Goal: Information Seeking & Learning: Learn about a topic

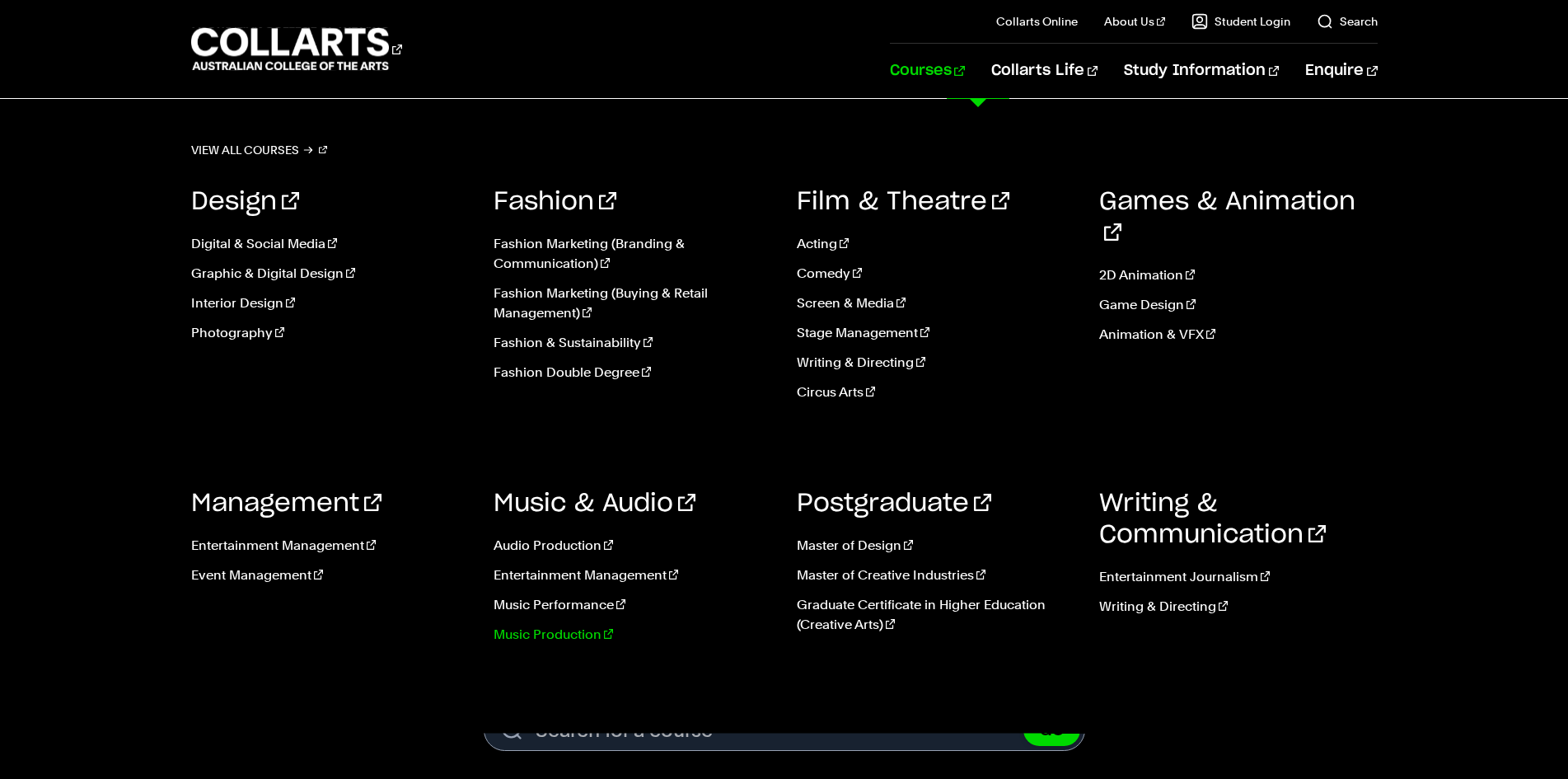
click at [584, 638] on link "Music Production" at bounding box center [633, 634] width 279 height 20
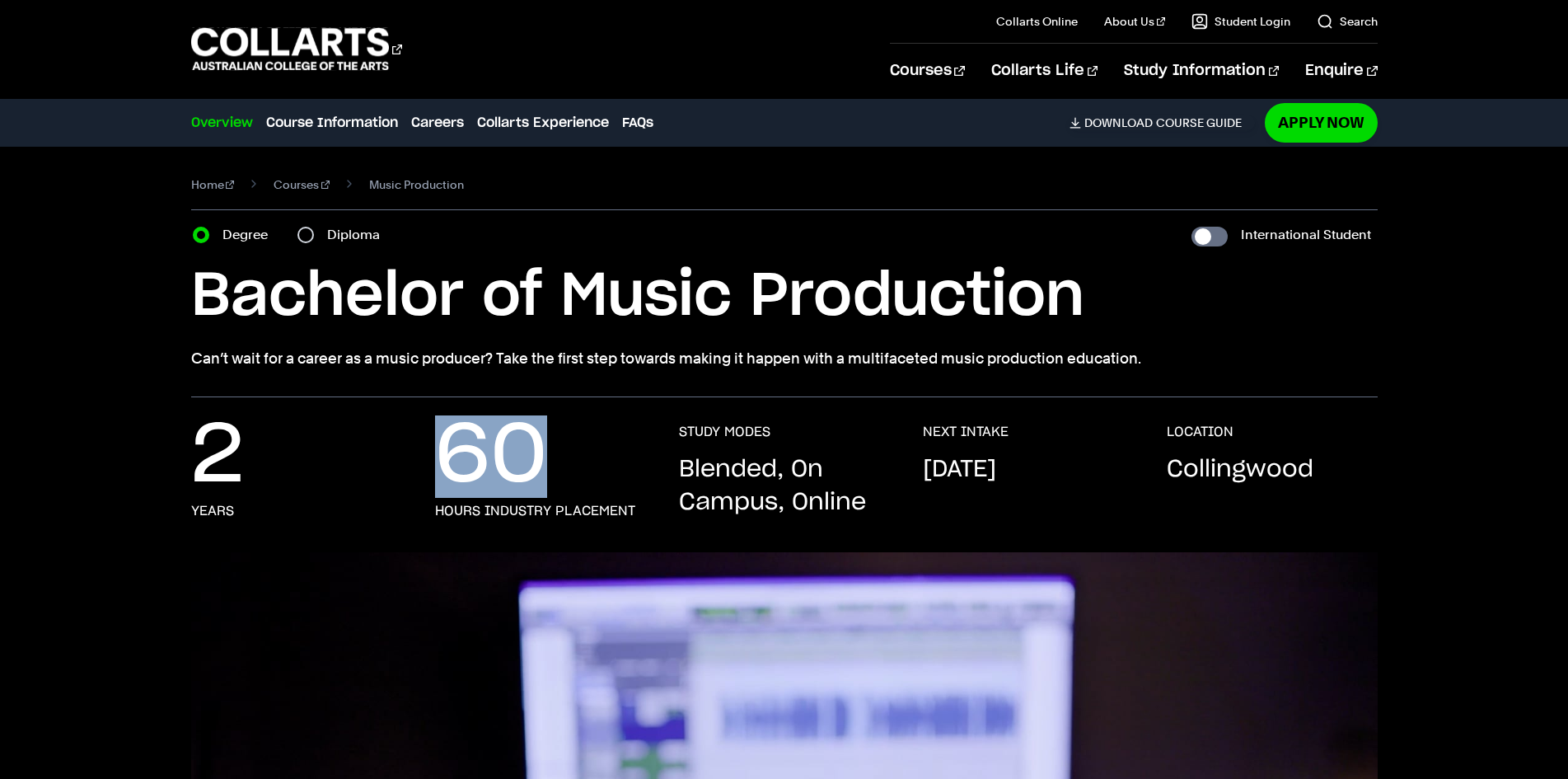
drag, startPoint x: 477, startPoint y: 472, endPoint x: 573, endPoint y: 471, distance: 96.0
click at [573, 471] on div "2 Years 60 hours industry placement STUDY MODES Blended, On Campus, Online NEXT…" at bounding box center [784, 488] width 1187 height 129
click at [572, 473] on div "60 hours industry placement" at bounding box center [540, 471] width 211 height 95
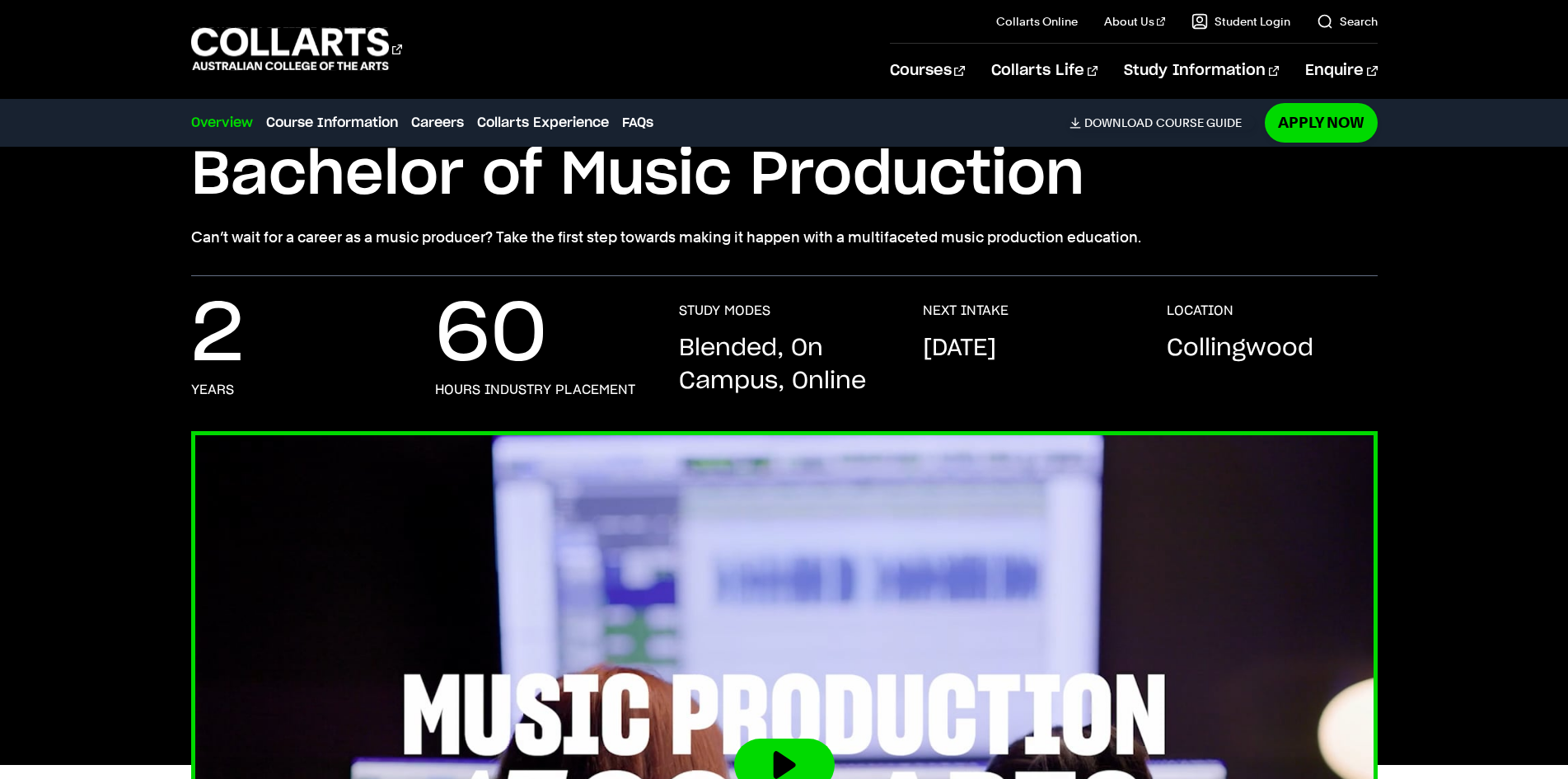
scroll to position [164, 0]
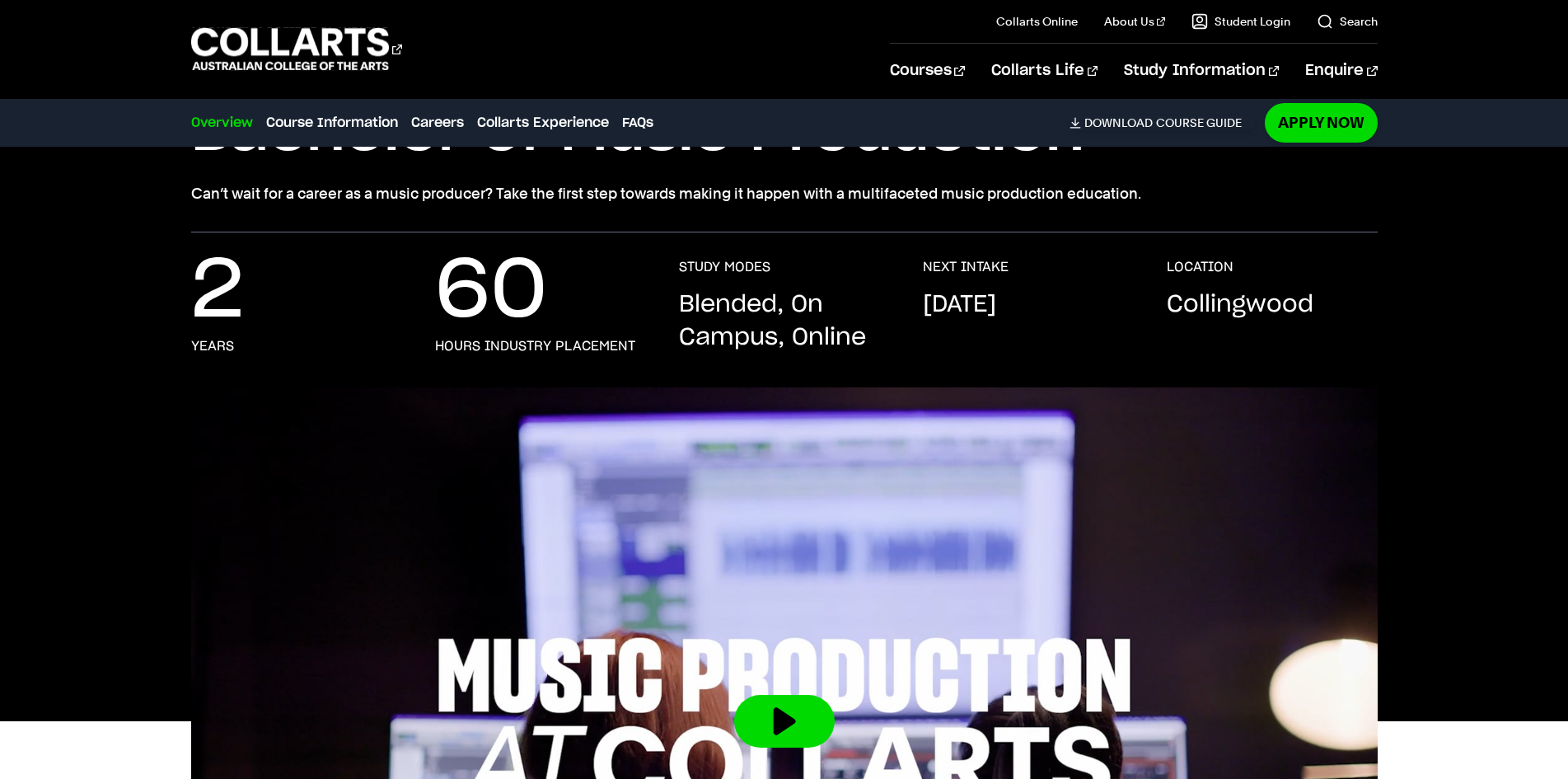
drag, startPoint x: 674, startPoint y: 307, endPoint x: 897, endPoint y: 310, distance: 223.0
click at [897, 310] on div "2 Years 60 hours industry placement STUDY MODES Blended, On Campus, Online NEXT…" at bounding box center [784, 323] width 1187 height 129
click at [852, 328] on p "Blended, On Campus, Online" at bounding box center [784, 321] width 211 height 66
drag, startPoint x: 924, startPoint y: 307, endPoint x: 1132, endPoint y: 303, distance: 208.0
click at [1132, 303] on div "NEXT INTAKE [DATE]" at bounding box center [1028, 306] width 211 height 95
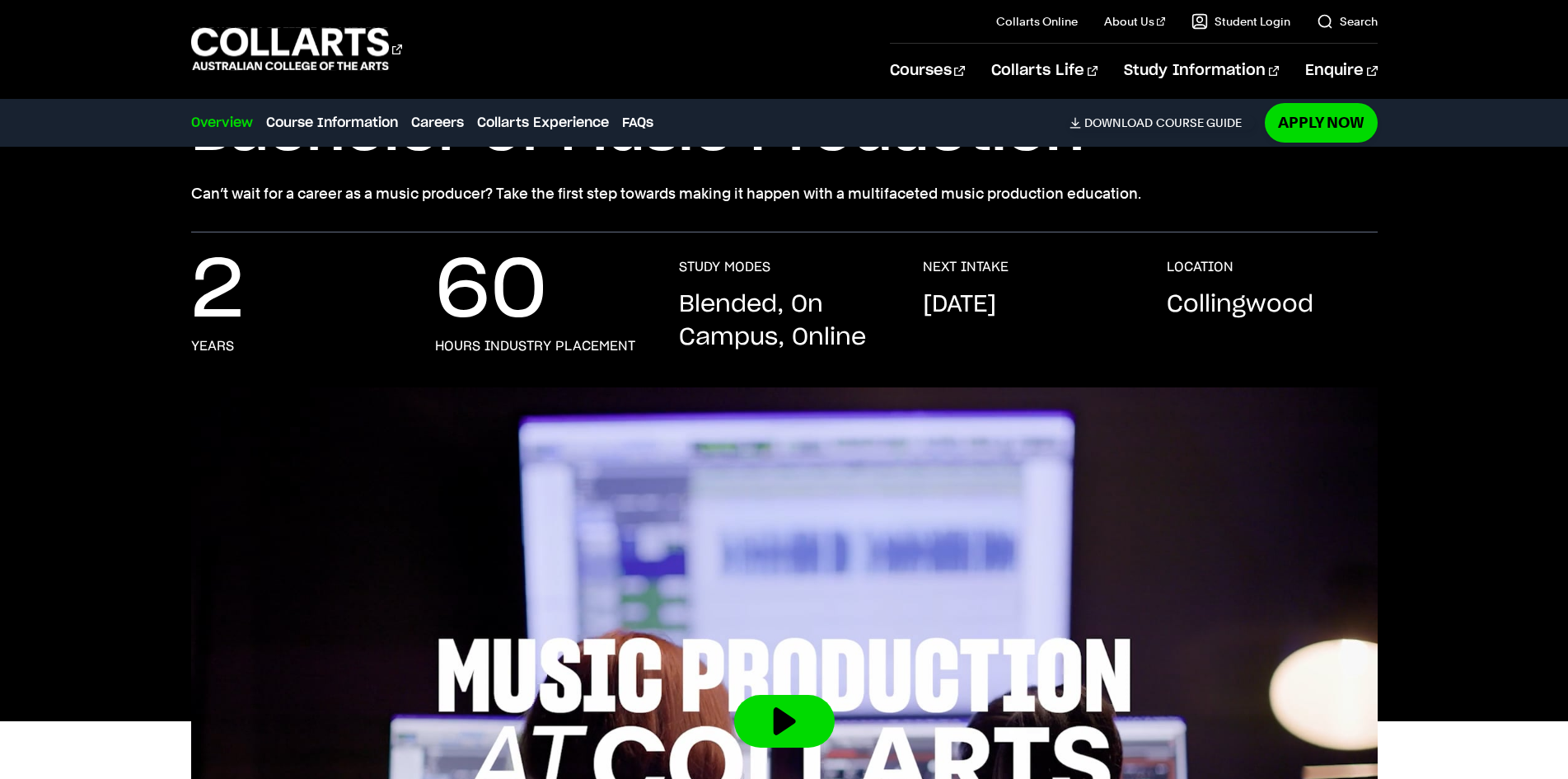
click at [1138, 303] on div "2 Years 60 hours industry placement STUDY MODES Blended, On Campus, Online NEXT…" at bounding box center [784, 323] width 1187 height 129
drag, startPoint x: 1110, startPoint y: 304, endPoint x: 892, endPoint y: 298, distance: 218.1
click at [892, 298] on div "2 Years 60 hours industry placement STUDY MODES Blended, On Campus, Online NEXT…" at bounding box center [784, 323] width 1187 height 129
click at [1145, 318] on div "2 Years 60 hours industry placement STUDY MODES Blended, On Campus, Online NEXT…" at bounding box center [784, 323] width 1187 height 129
drag, startPoint x: 1124, startPoint y: 307, endPoint x: 929, endPoint y: 304, distance: 195.0
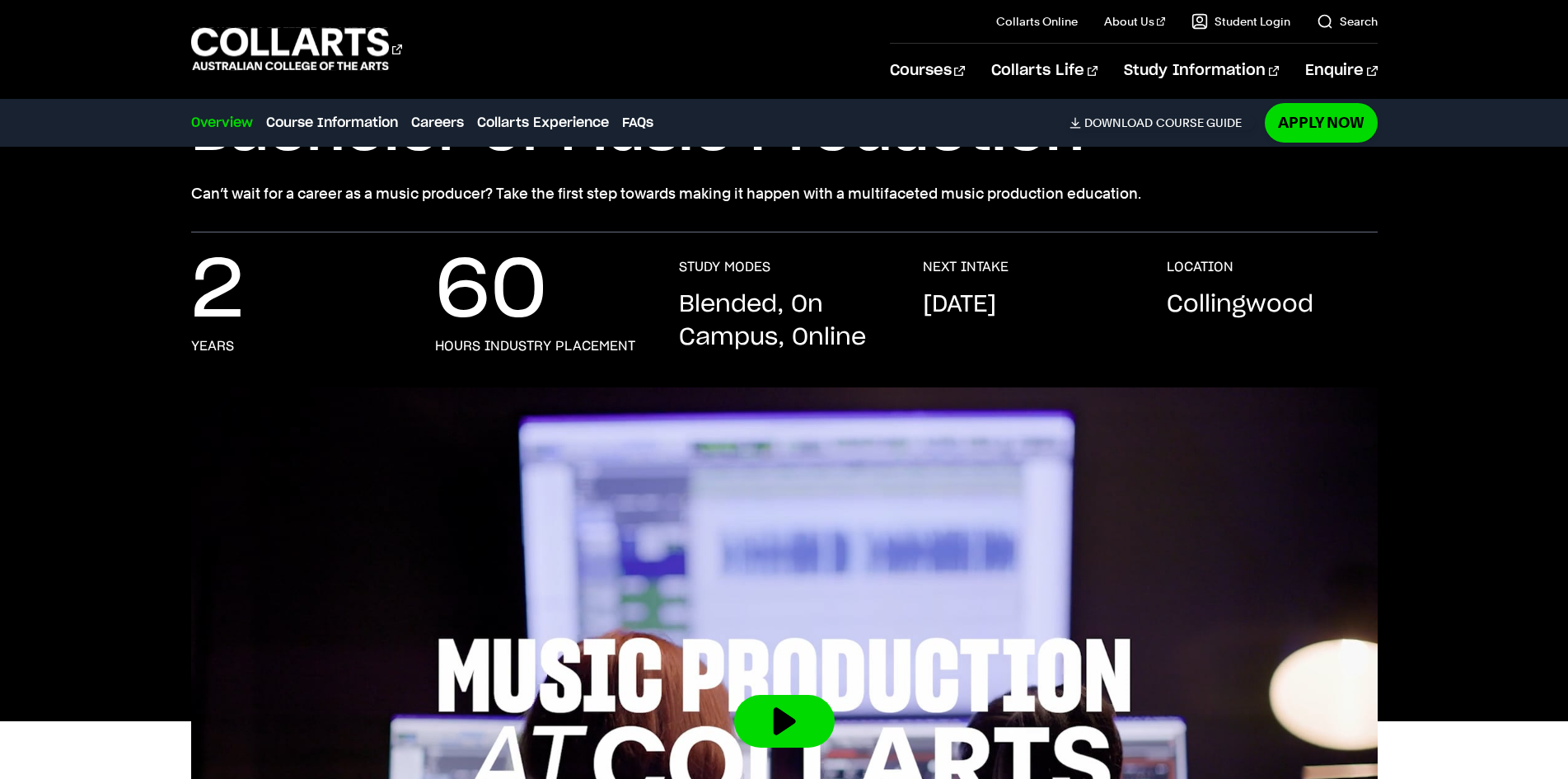
click at [926, 304] on p "[DATE]" at bounding box center [960, 304] width 74 height 33
click at [1195, 309] on p "Collingwood" at bounding box center [1240, 304] width 147 height 33
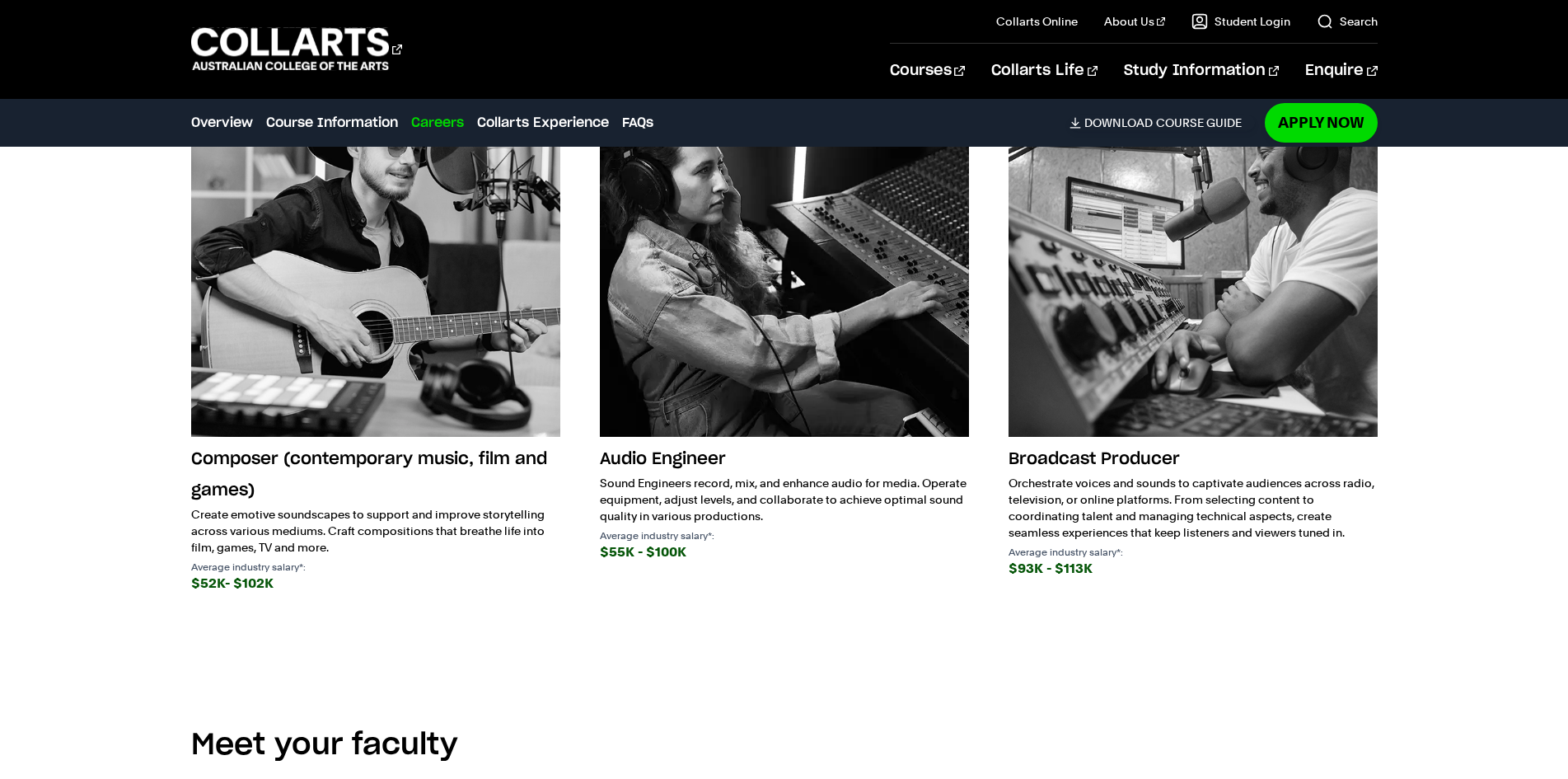
scroll to position [2883, 0]
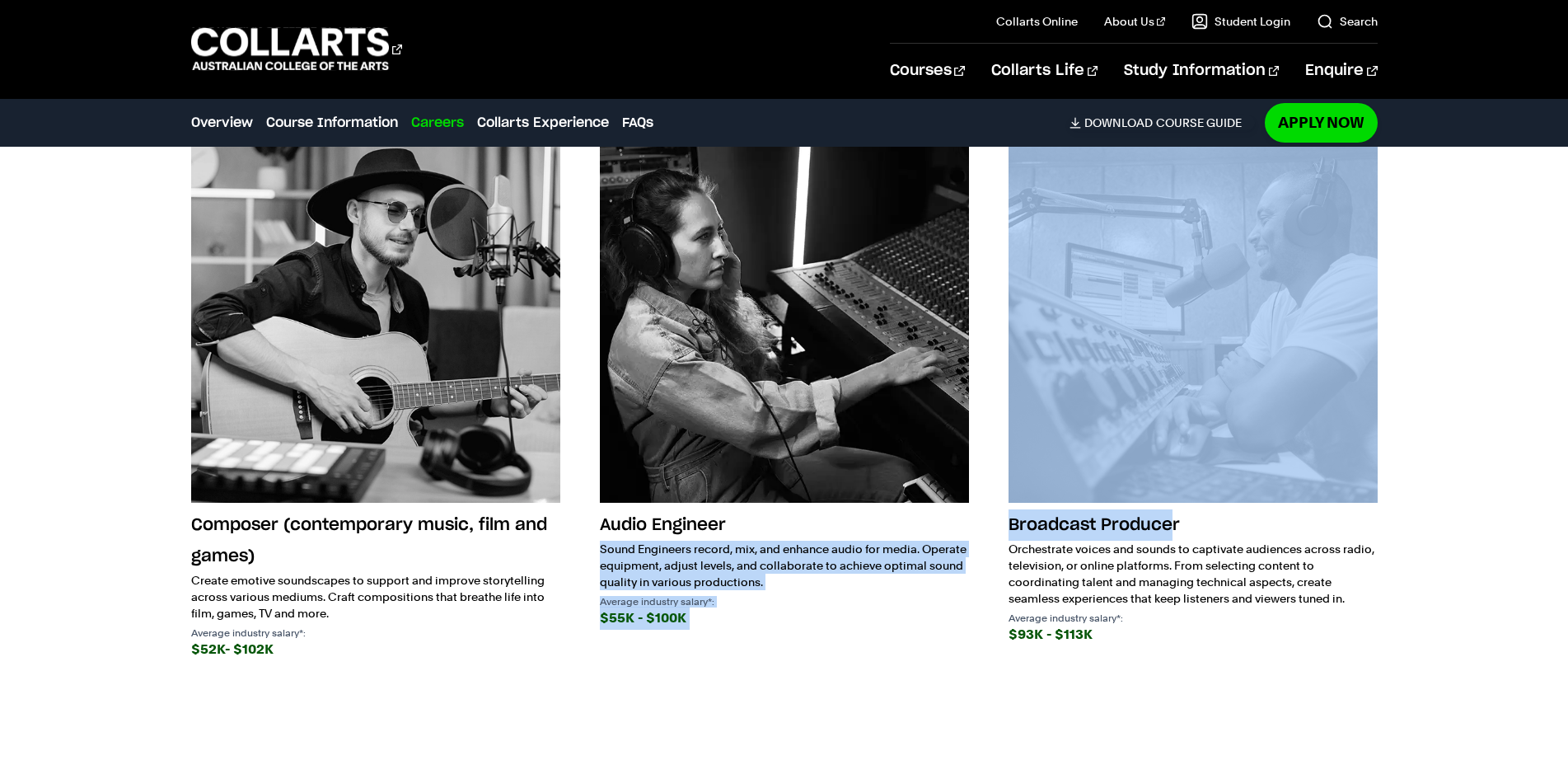
drag, startPoint x: 1176, startPoint y: 501, endPoint x: 951, endPoint y: 496, distance: 225.1
click at [951, 496] on div "Composer (contemporary music, film and games) Create emotive soundscapes to sup…" at bounding box center [784, 413] width 1187 height 561
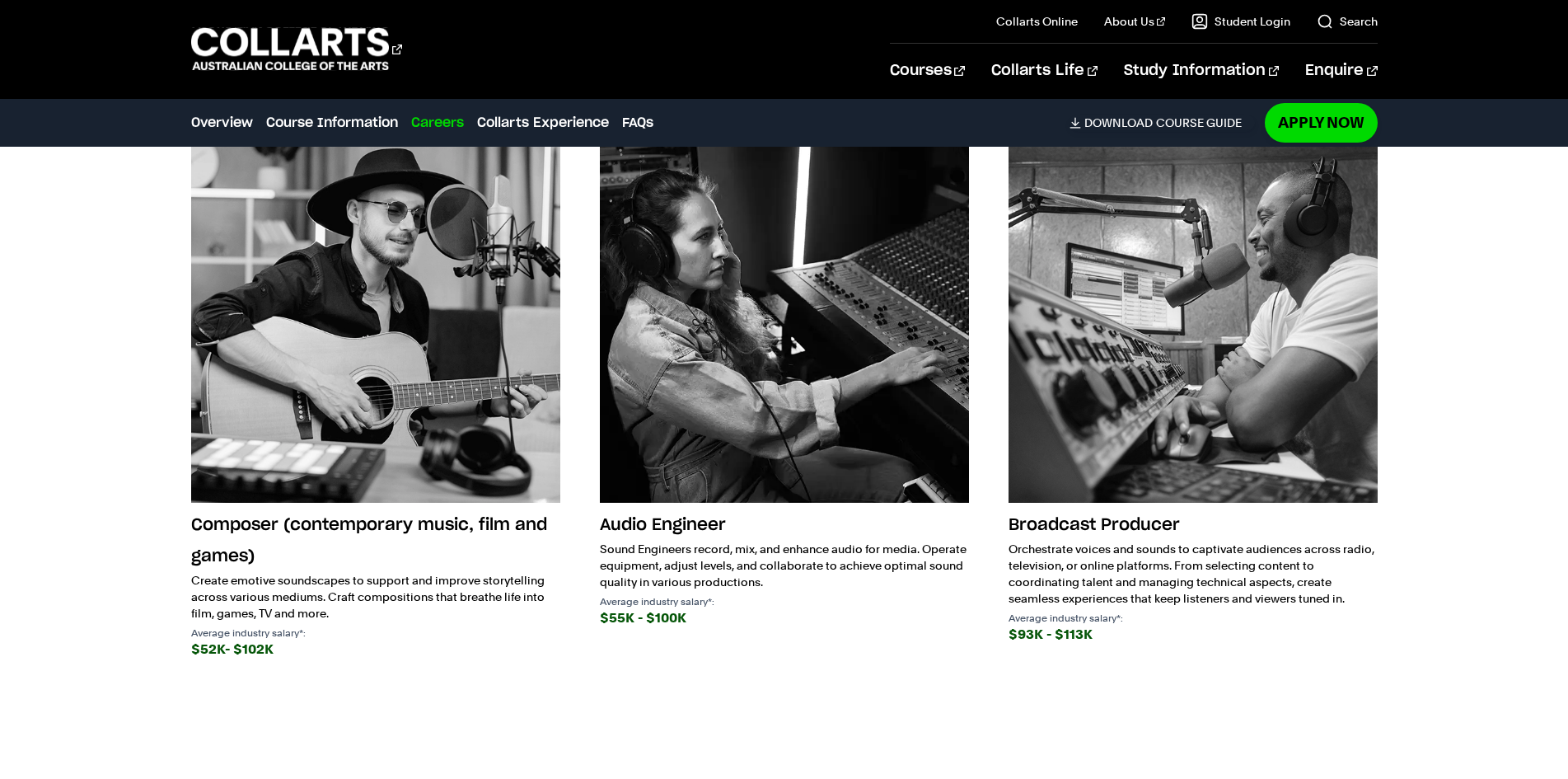
click at [1200, 514] on h3 "Broadcast Producer" at bounding box center [1193, 525] width 369 height 31
click at [802, 669] on div "Composer (contemporary music, film and games) Create emotive soundscapes to sup…" at bounding box center [784, 413] width 1187 height 561
click at [493, 688] on section "Future Careers You know what you love to do, but how does that translate to a j…" at bounding box center [784, 340] width 1187 height 837
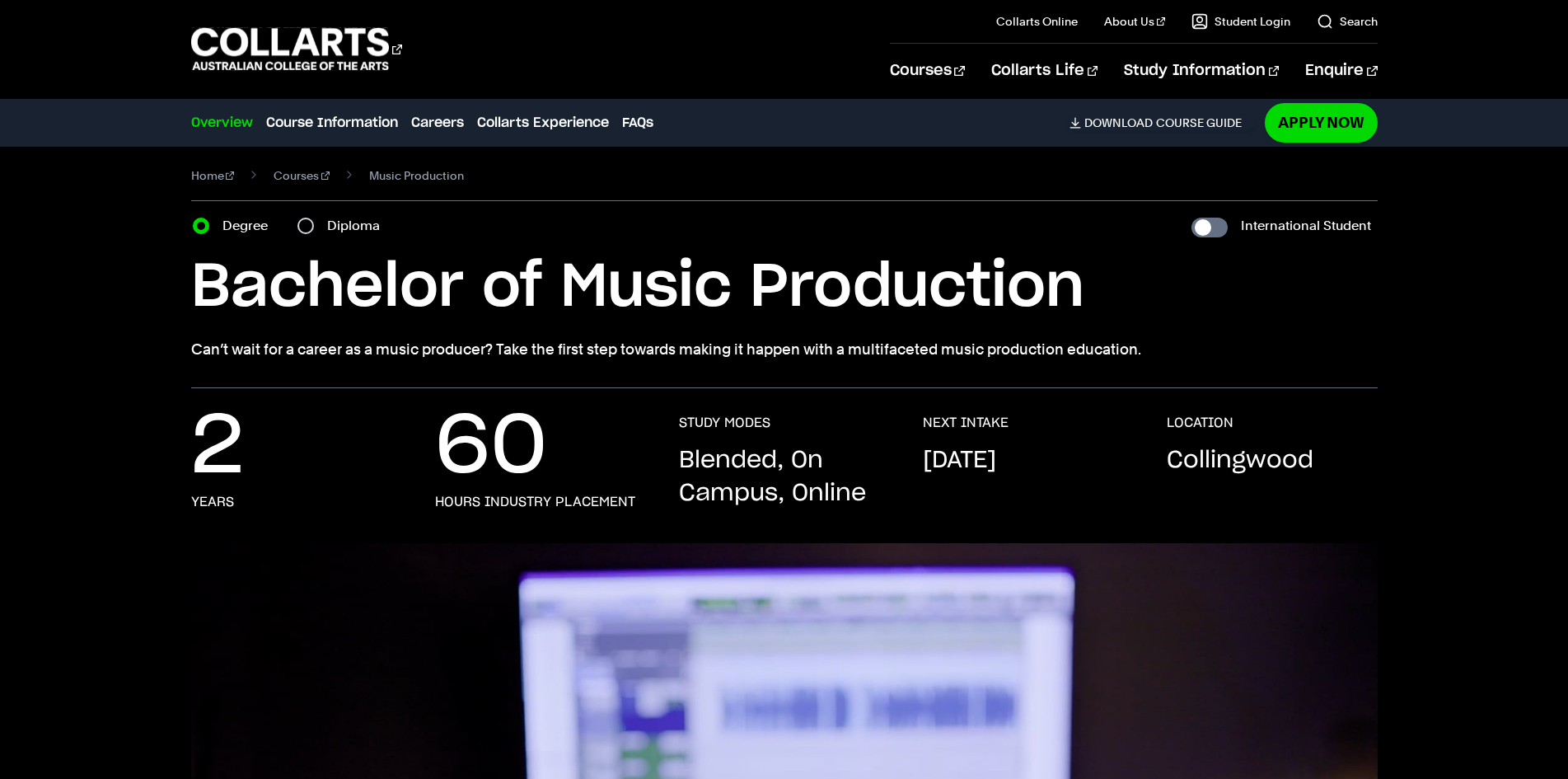
scroll to position [0, 0]
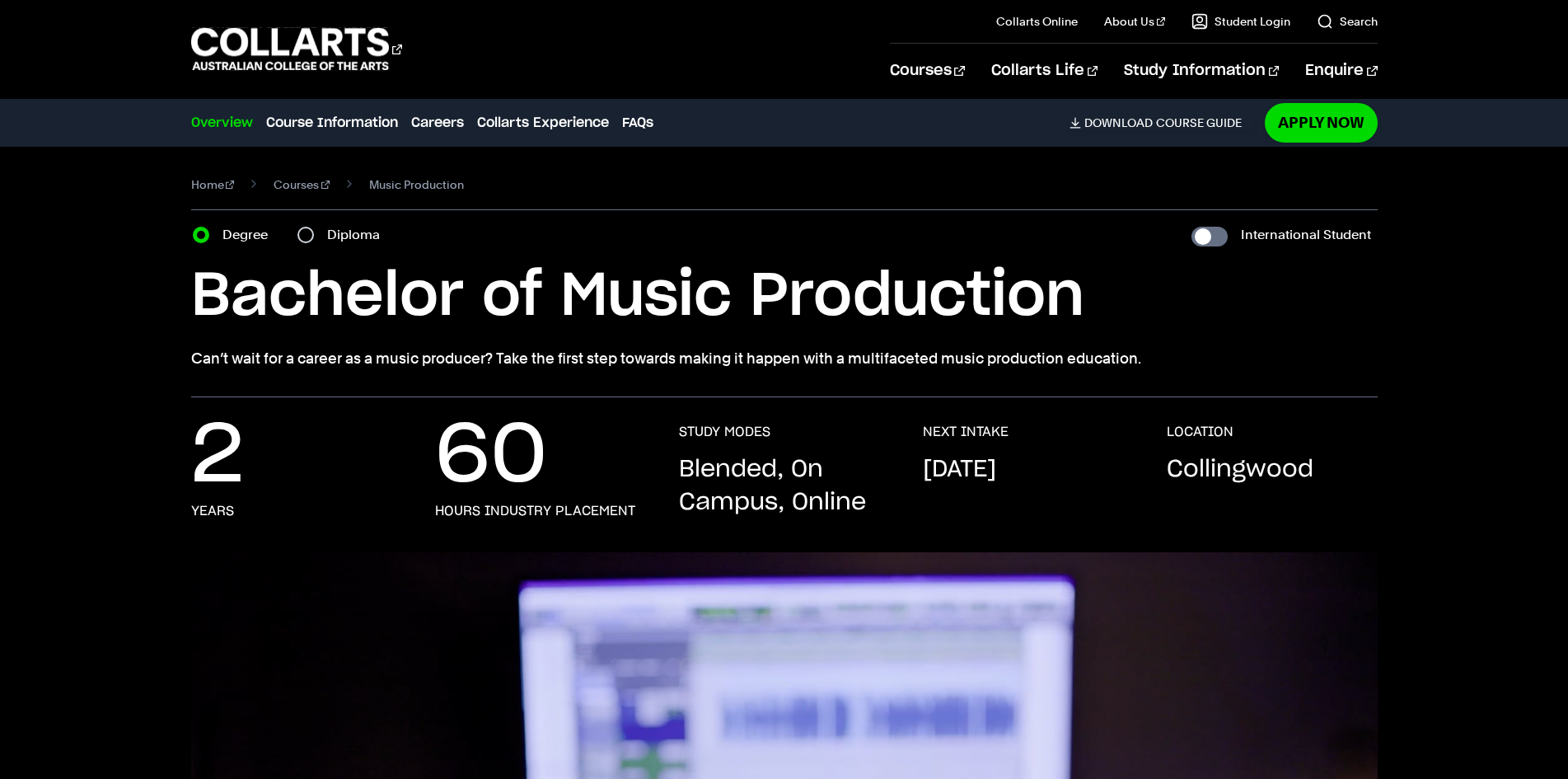
click at [120, 255] on div "Home Courses Music Production Course variant Degree Diploma International Stude…" at bounding box center [784, 271] width 1454 height 251
